Goal: Information Seeking & Learning: Learn about a topic

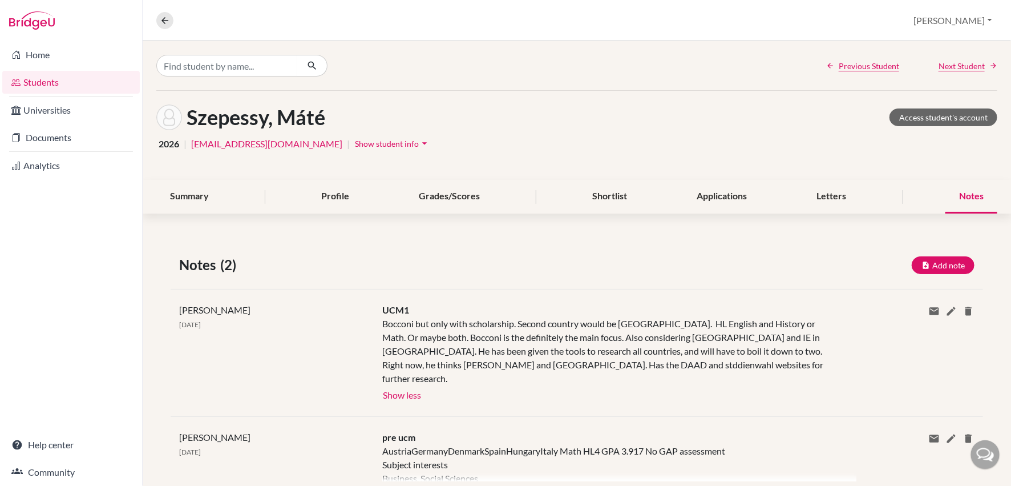
scroll to position [19, 0]
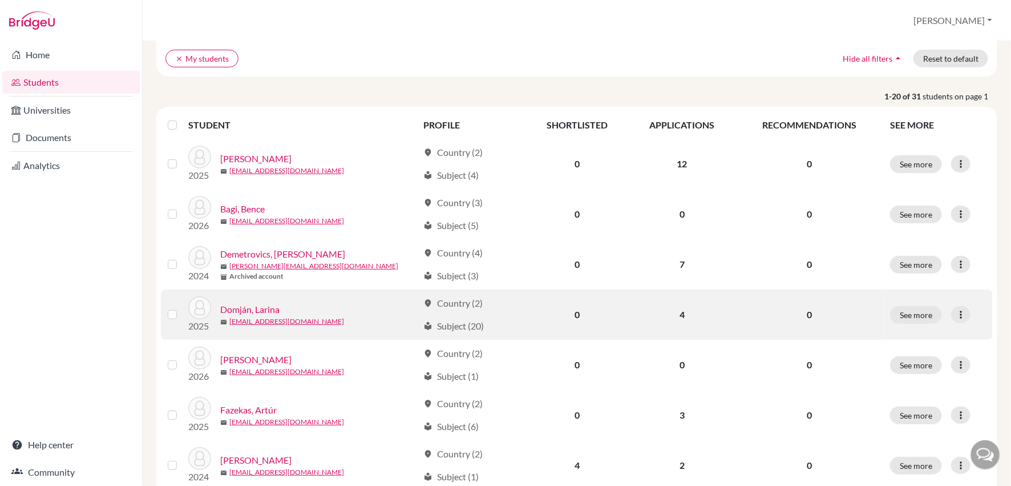
scroll to position [103, 0]
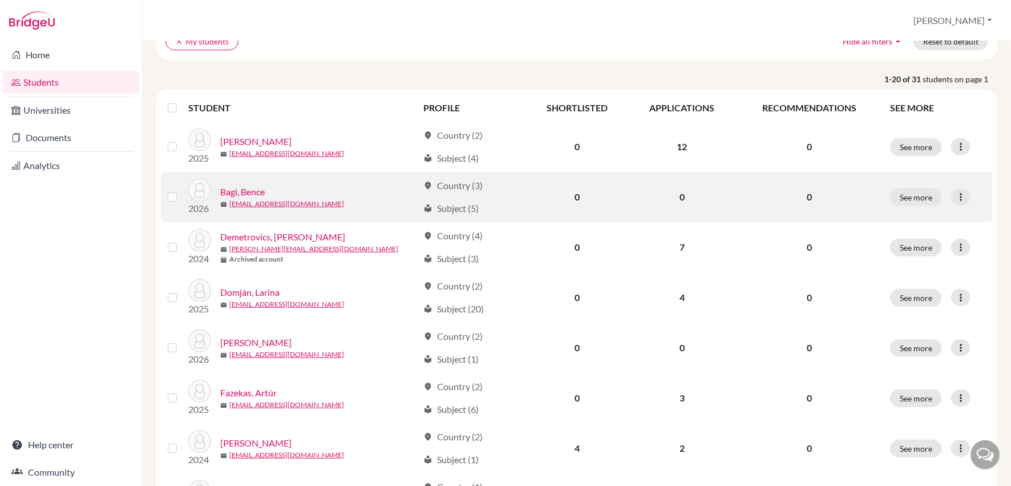
click at [245, 193] on link "Bagi, Bence" at bounding box center [242, 192] width 45 height 14
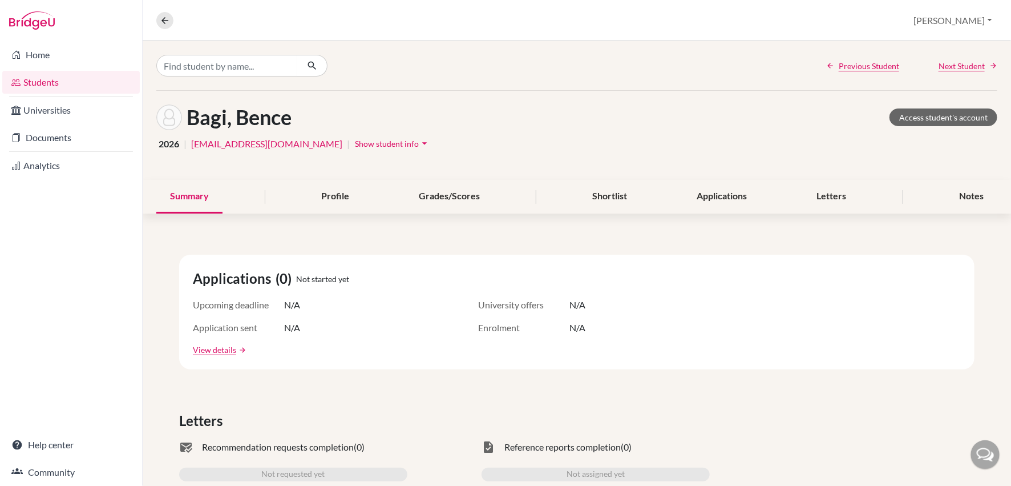
scroll to position [92, 0]
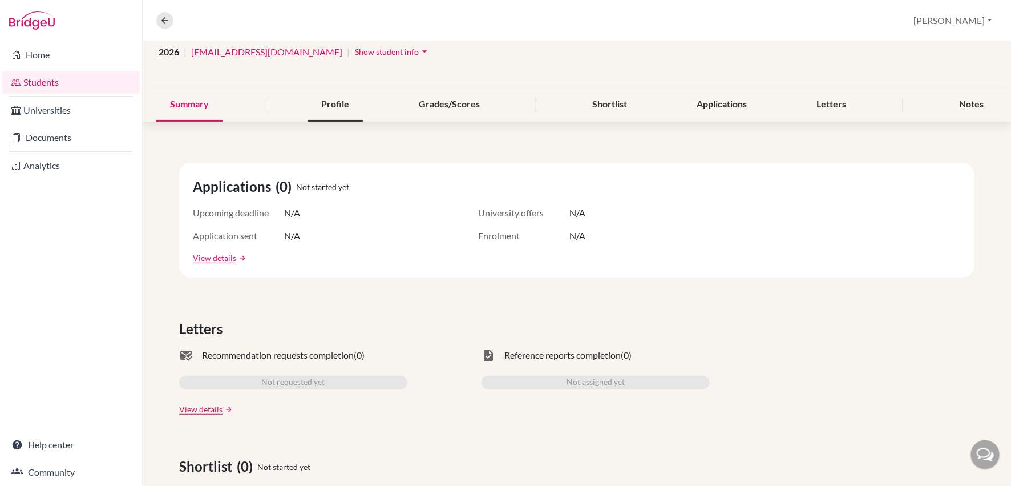
click at [329, 103] on div "Profile" at bounding box center [335, 105] width 55 height 34
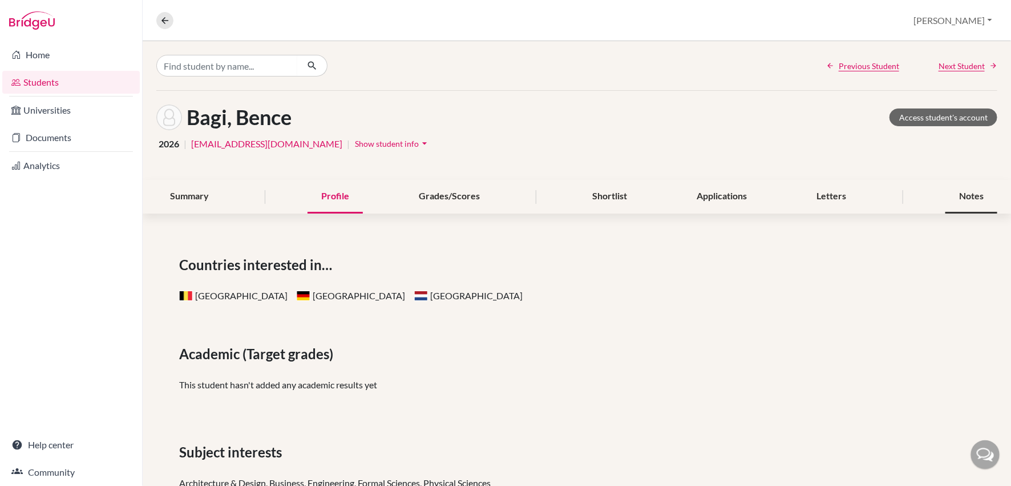
click at [969, 193] on div "Notes" at bounding box center [971, 197] width 52 height 34
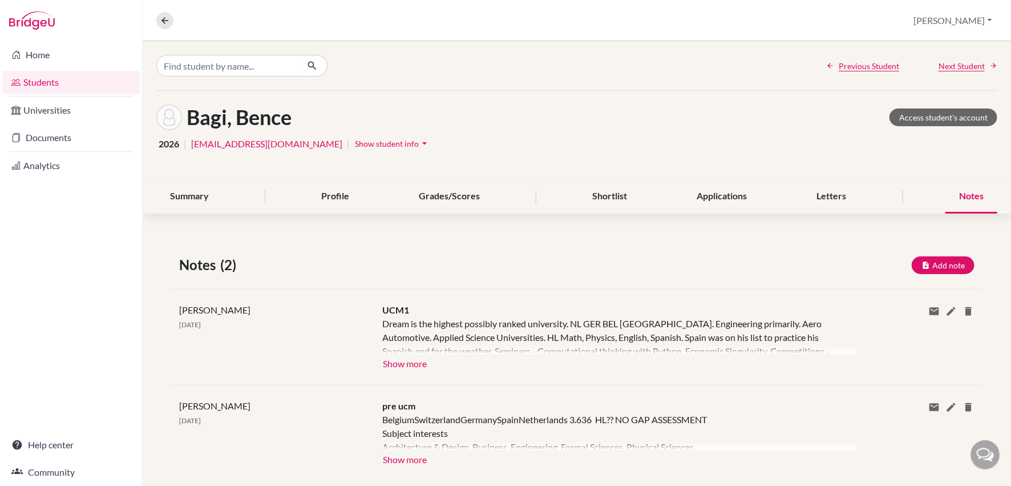
scroll to position [19, 0]
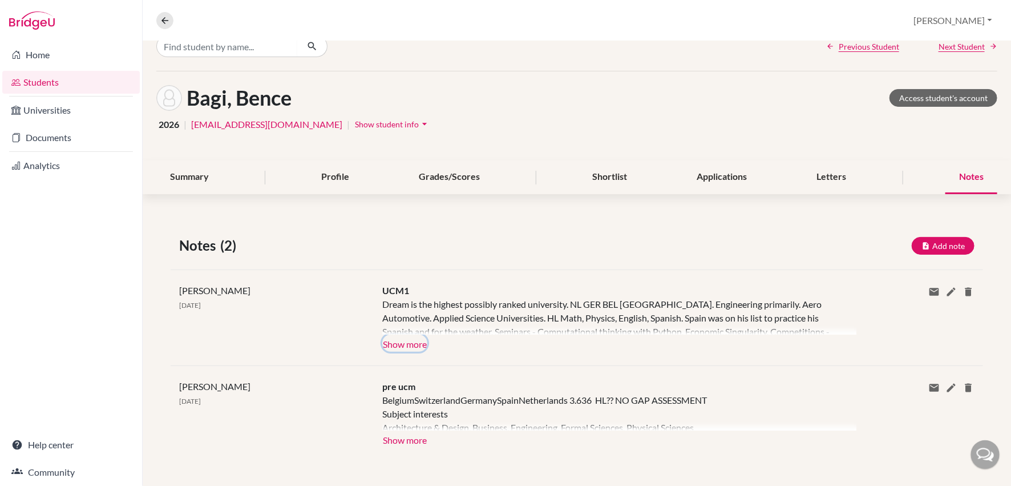
click at [397, 341] on button "Show more" at bounding box center [404, 342] width 45 height 17
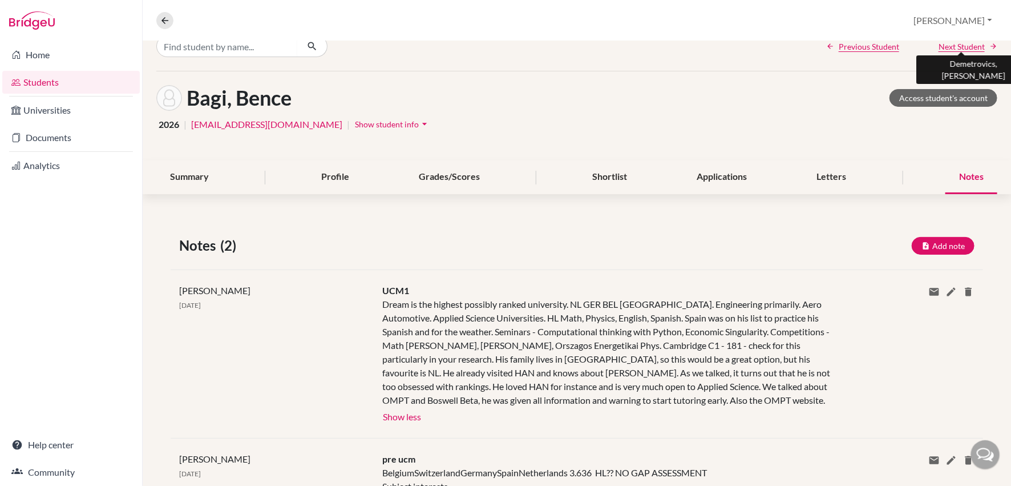
click at [964, 47] on span "Next Student" at bounding box center [962, 47] width 46 height 12
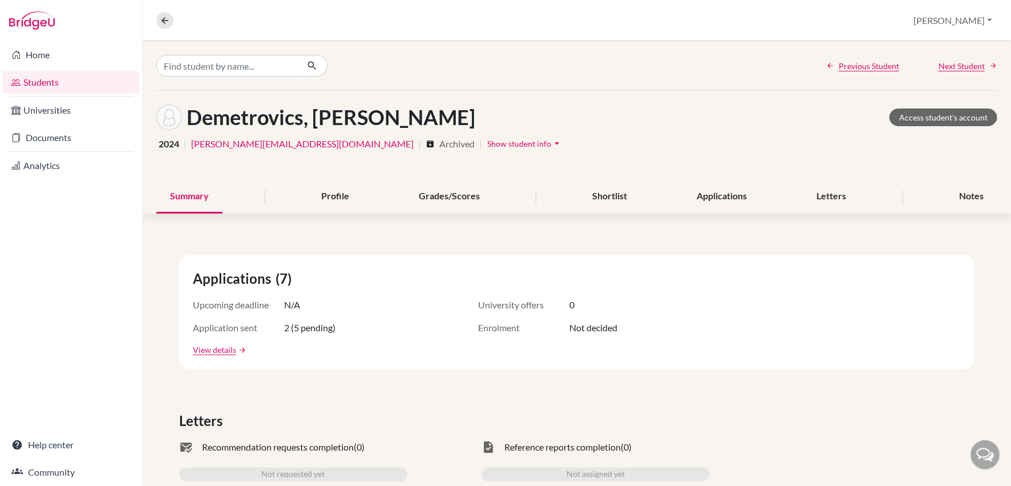
click at [964, 47] on div "Previous Student Next Student" at bounding box center [577, 65] width 868 height 49
click at [964, 69] on span "Next Student" at bounding box center [962, 66] width 46 height 12
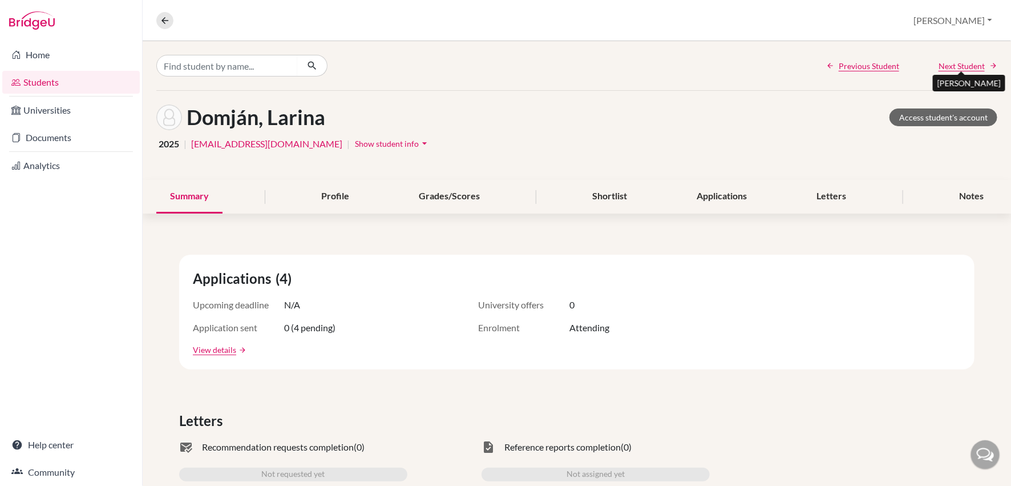
click at [964, 69] on span "Next Student" at bounding box center [962, 66] width 46 height 12
click at [969, 68] on span "Next Student" at bounding box center [962, 66] width 46 height 12
click at [963, 66] on span "Next Student" at bounding box center [962, 66] width 46 height 12
click at [94, 80] on link "Students" at bounding box center [71, 82] width 138 height 23
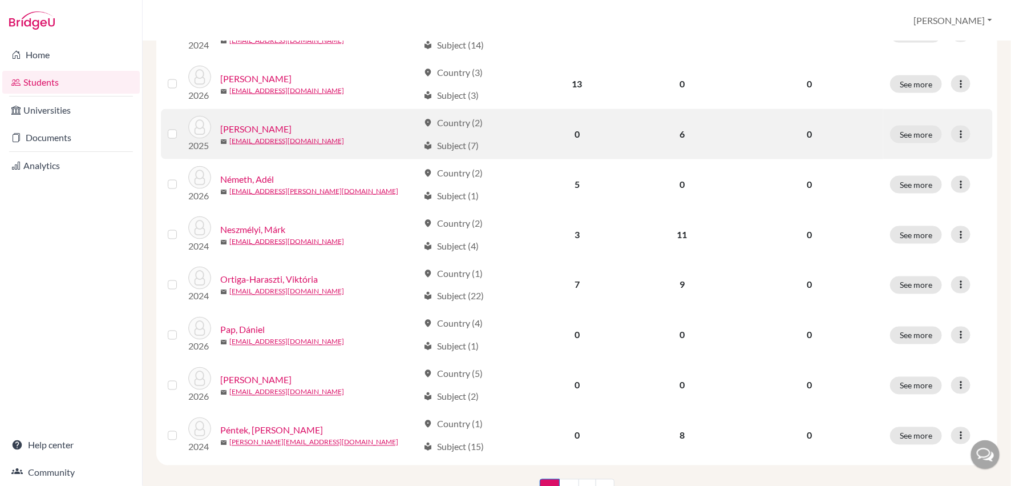
scroll to position [807, 0]
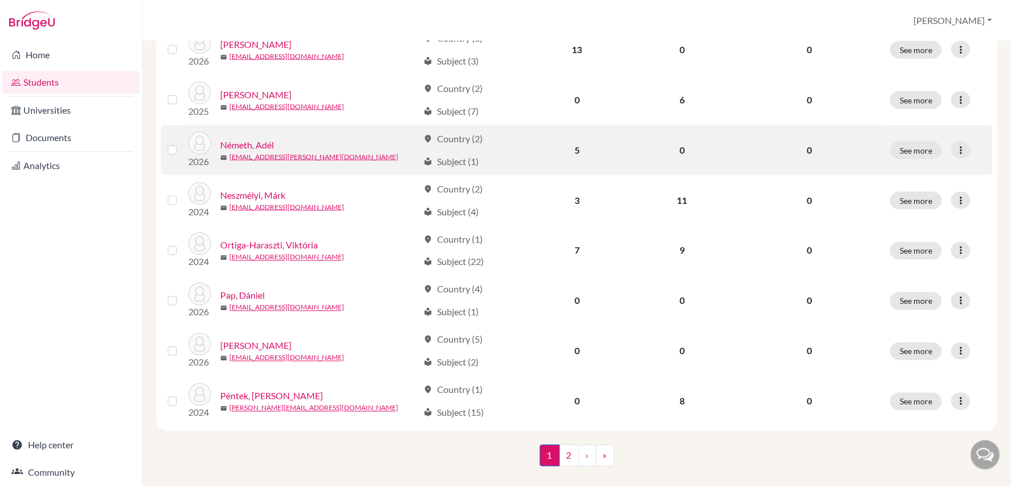
click at [257, 138] on link "Németh, Adél" at bounding box center [247, 145] width 54 height 14
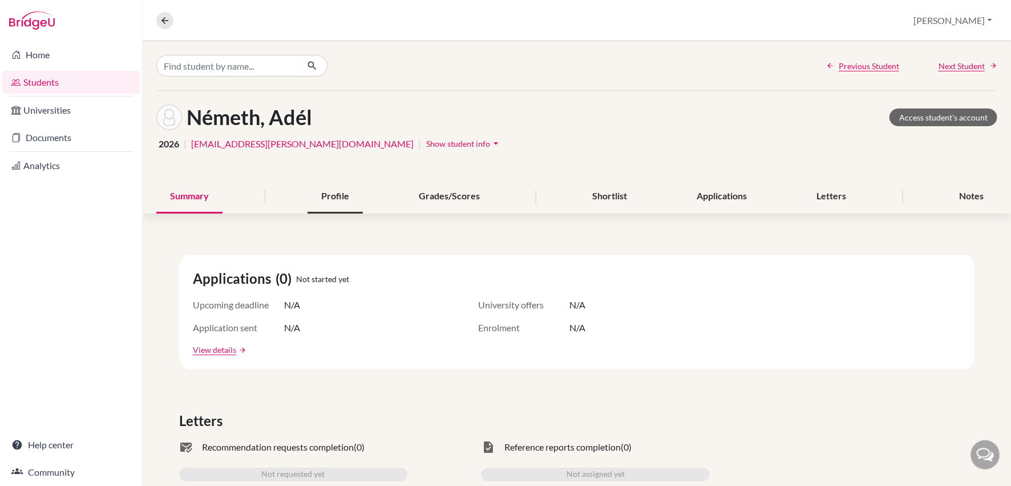
click at [321, 196] on div "Profile" at bounding box center [335, 197] width 55 height 34
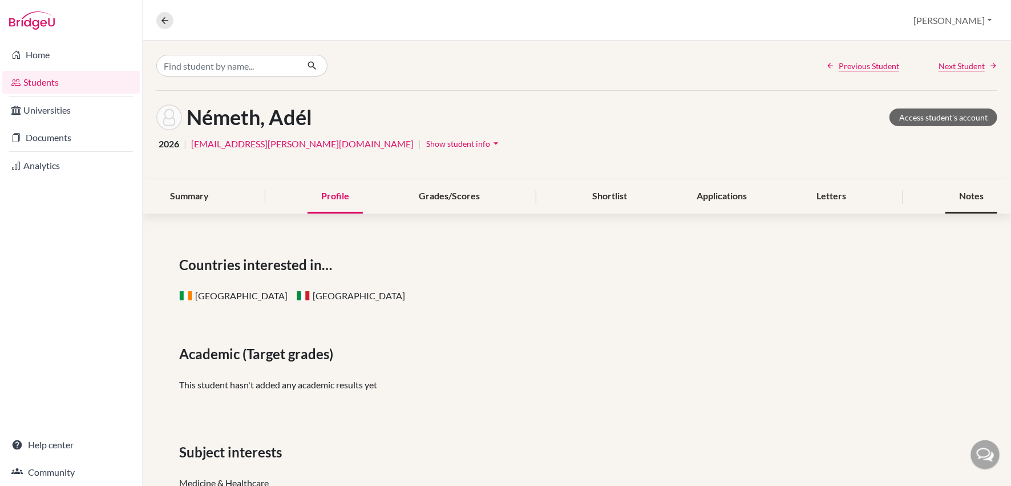
click at [962, 192] on div "Notes" at bounding box center [971, 197] width 52 height 34
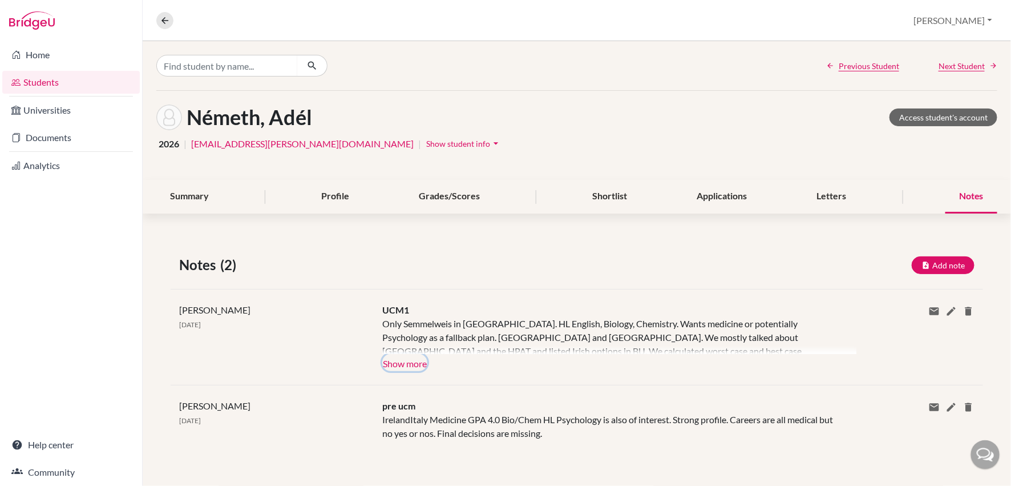
click at [410, 365] on button "Show more" at bounding box center [404, 362] width 45 height 17
